Goal: Browse casually: Explore the website without a specific task or goal

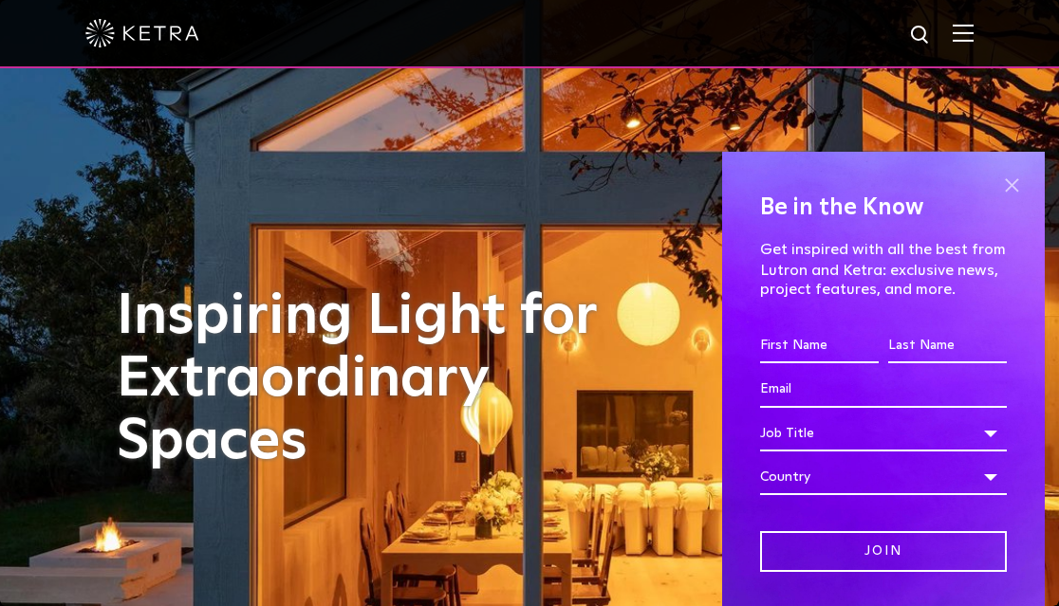
click at [1013, 181] on span at bounding box center [1011, 185] width 28 height 28
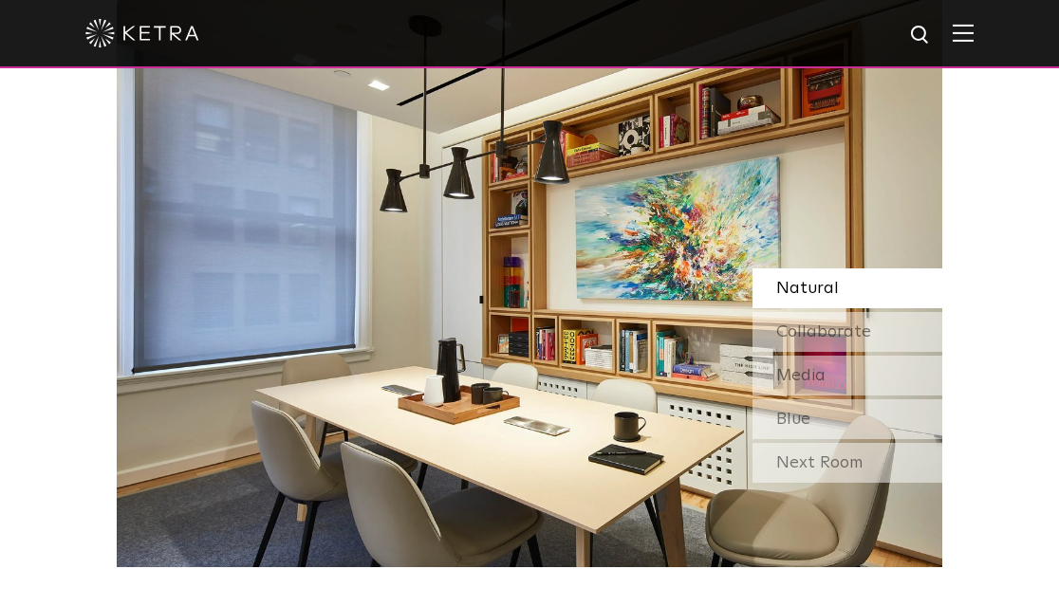
scroll to position [1464, 0]
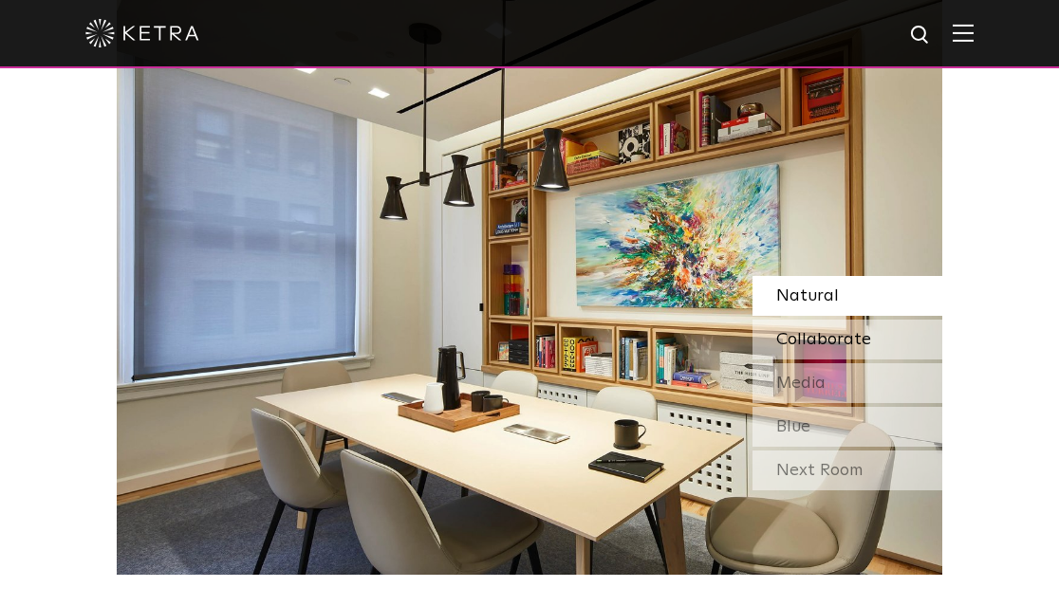
click at [842, 336] on span "Collaborate" at bounding box center [823, 339] width 95 height 17
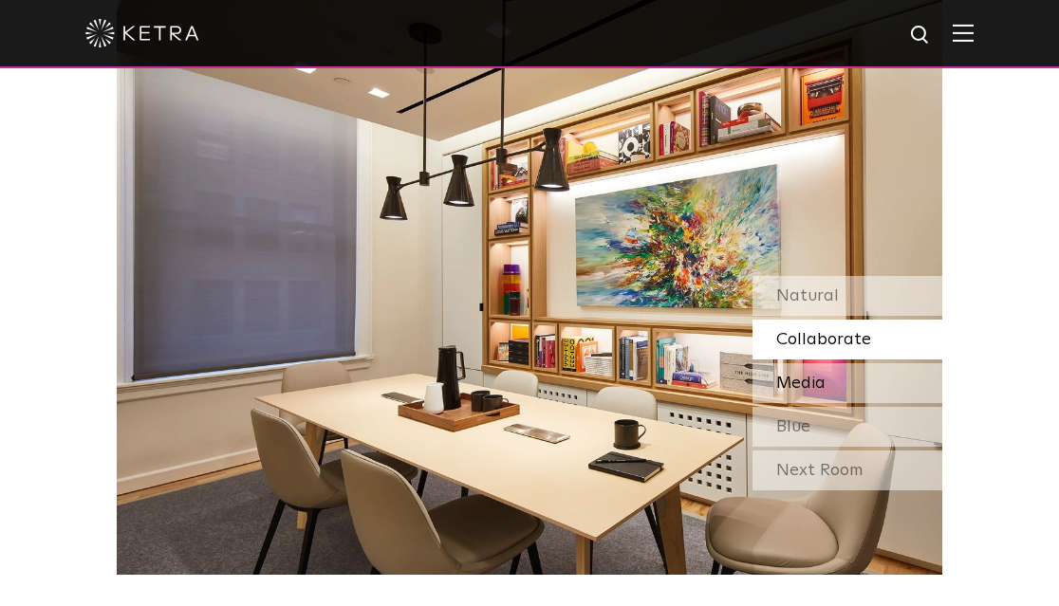
click at [835, 377] on div "Media" at bounding box center [847, 383] width 190 height 40
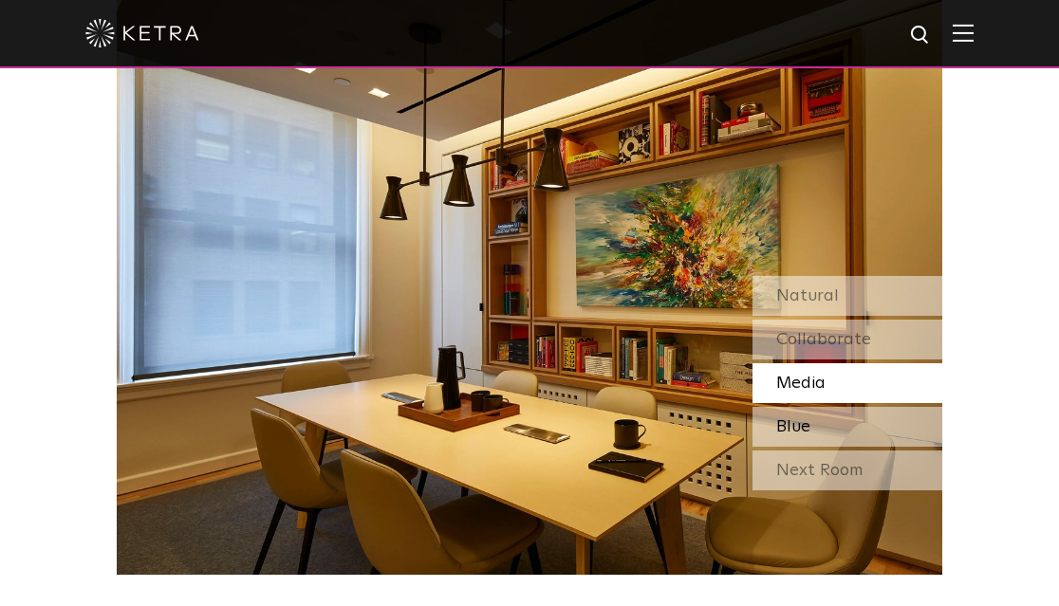
click at [828, 424] on div "Blue" at bounding box center [847, 427] width 190 height 40
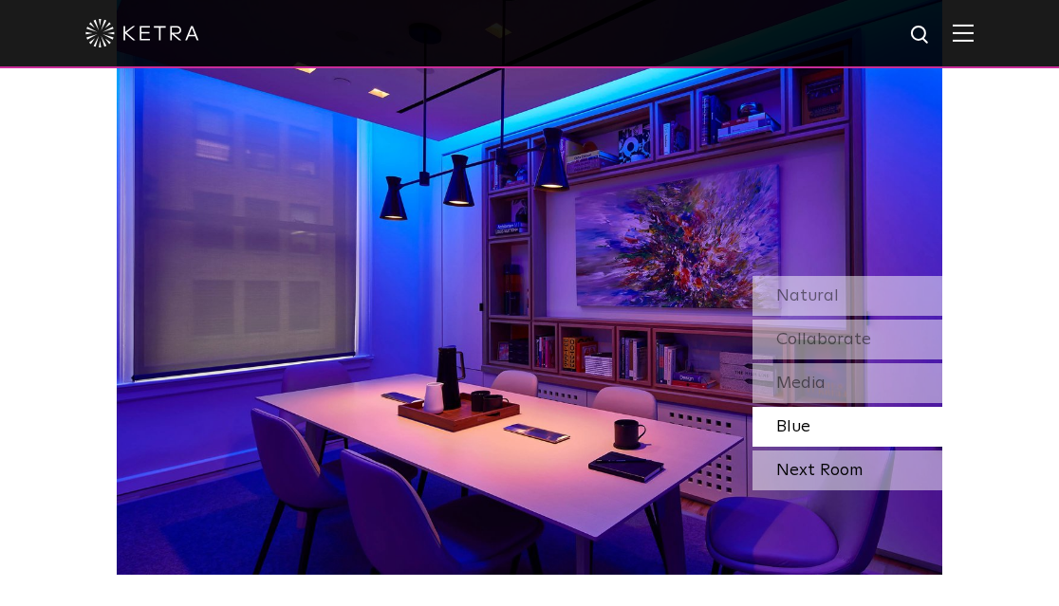
click at [825, 472] on div "Next Room" at bounding box center [847, 471] width 190 height 40
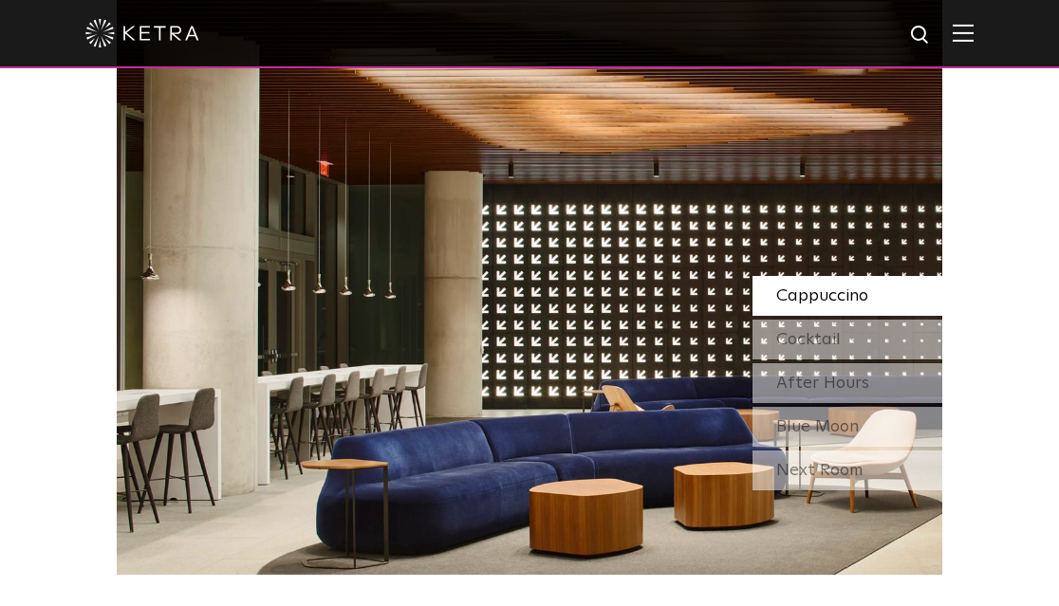
click at [828, 303] on span "Cappuccino" at bounding box center [822, 295] width 92 height 17
click at [825, 334] on span "Cocktail" at bounding box center [808, 339] width 65 height 17
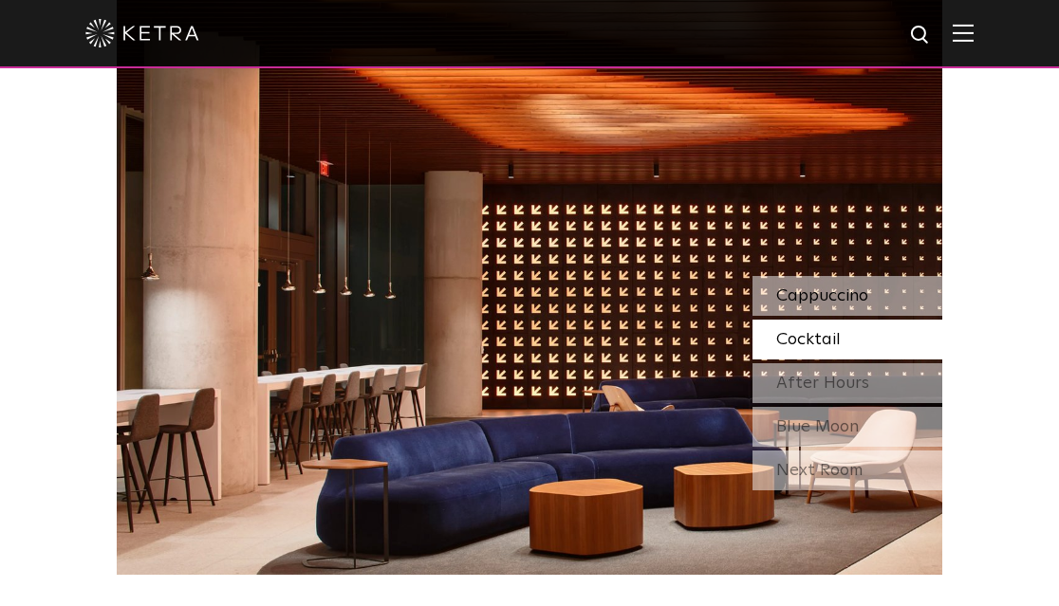
click at [825, 293] on span "Cappuccino" at bounding box center [822, 295] width 92 height 17
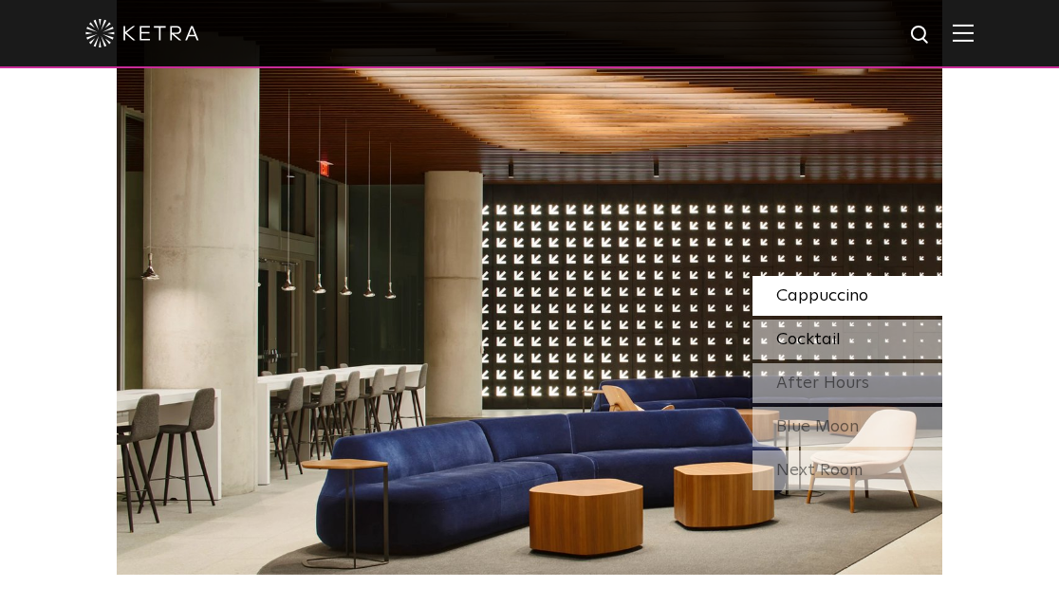
click at [817, 331] on span "Cocktail" at bounding box center [808, 339] width 65 height 17
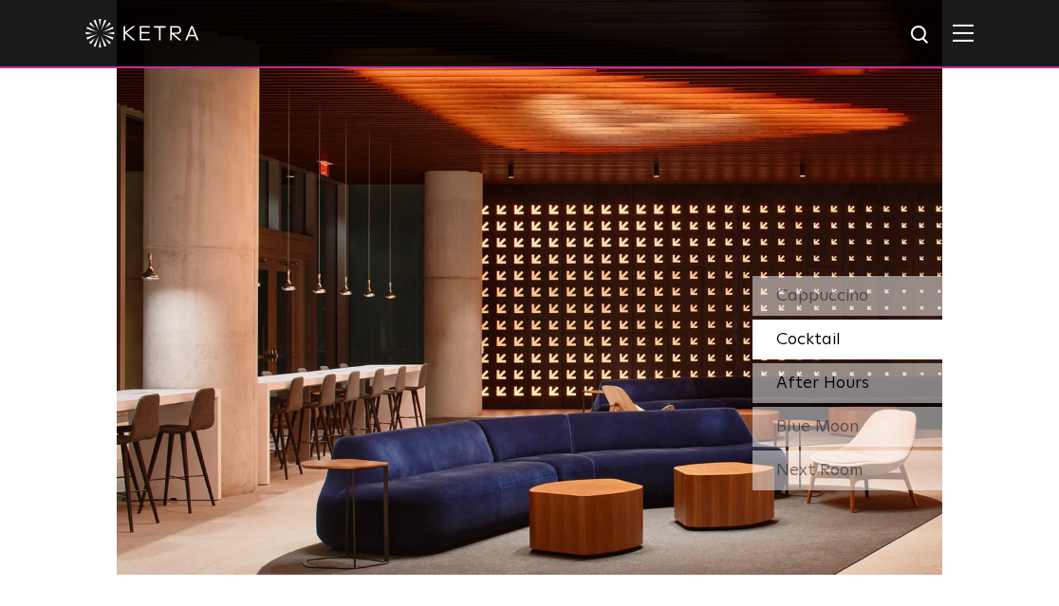
click at [815, 384] on span "After Hours" at bounding box center [822, 383] width 93 height 17
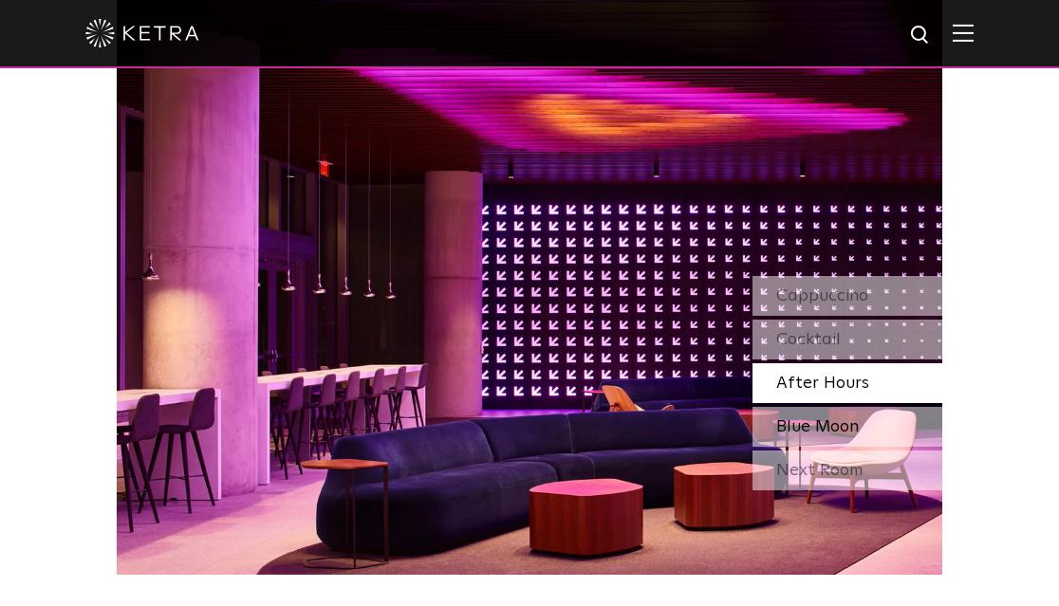
click at [813, 428] on span "Blue Moon" at bounding box center [817, 426] width 83 height 17
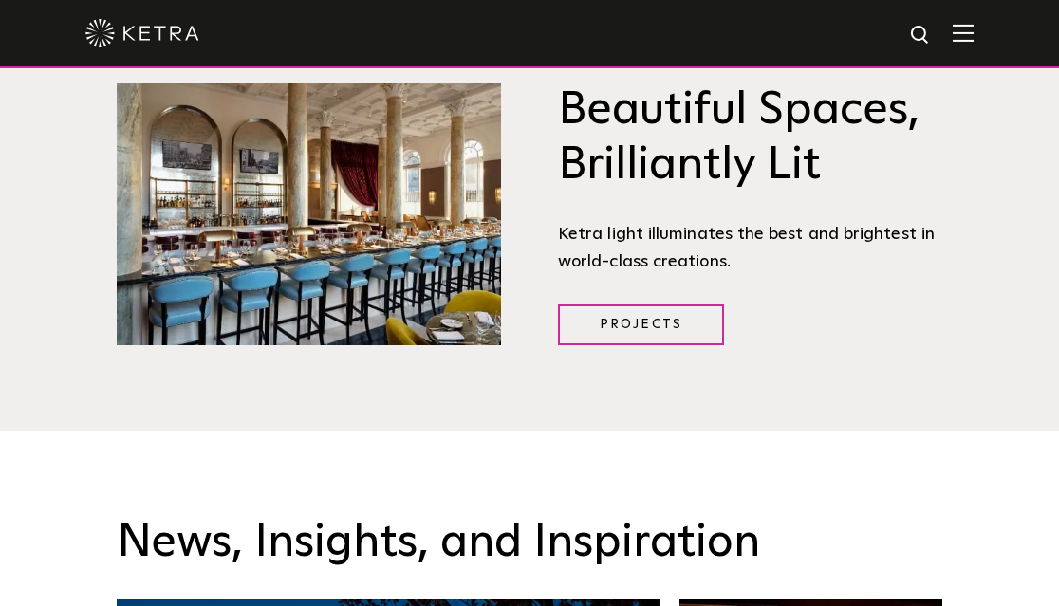
scroll to position [2133, 0]
